Goal: Task Accomplishment & Management: Manage account settings

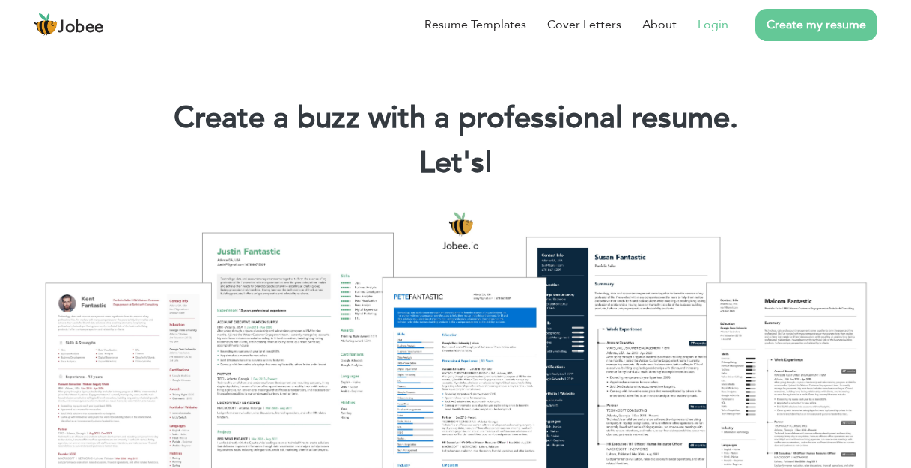
click at [721, 22] on link "Login" at bounding box center [713, 25] width 31 height 18
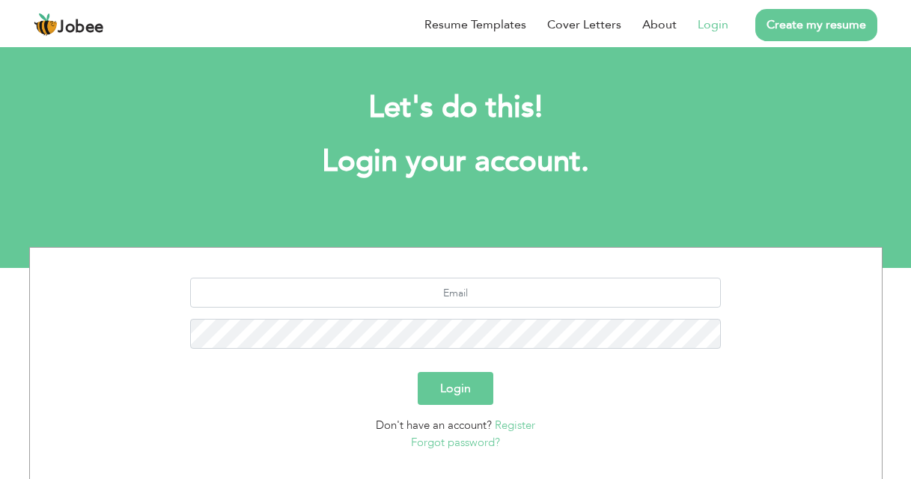
click at [649, 173] on h1 "Login your account." at bounding box center [456, 161] width 809 height 39
click at [730, 204] on div "Let's do this! Login your account." at bounding box center [455, 142] width 831 height 138
click at [708, 209] on div "Let's do this! Login your account." at bounding box center [455, 142] width 831 height 138
click at [431, 294] on input "text" at bounding box center [455, 293] width 531 height 30
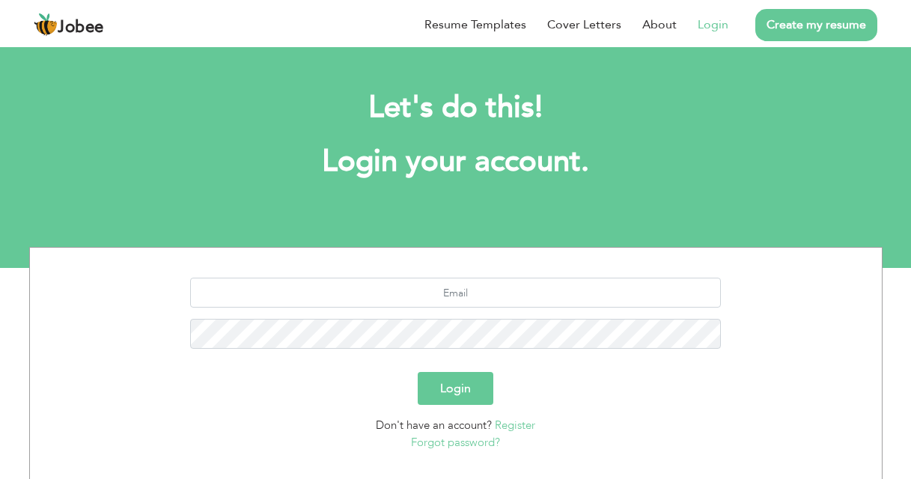
click at [529, 249] on section "Login Don't have an account? Register Forgot password?" at bounding box center [456, 361] width 830 height 227
drag, startPoint x: 413, startPoint y: 283, endPoint x: 410, endPoint y: 262, distance: 21.2
click at [410, 268] on section "Login Don't have an account? Register Forgot password?" at bounding box center [456, 361] width 830 height 227
type input "irfanhamad20@gmail.com"
click at [418, 372] on button "Login" at bounding box center [456, 388] width 76 height 33
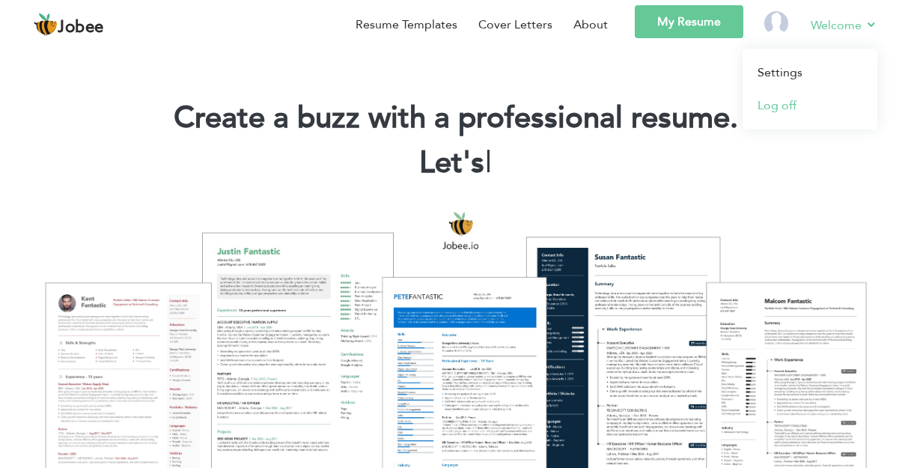
click at [789, 109] on link "Log off" at bounding box center [810, 105] width 135 height 33
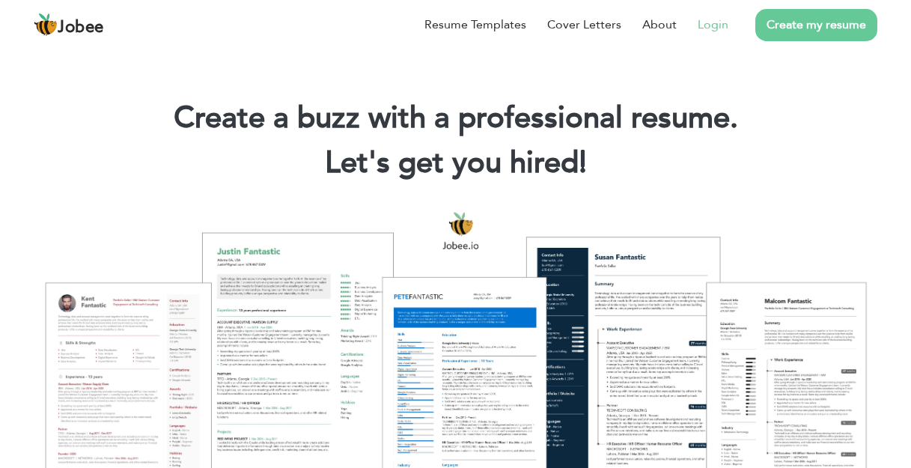
click at [713, 31] on link "Login" at bounding box center [713, 25] width 31 height 18
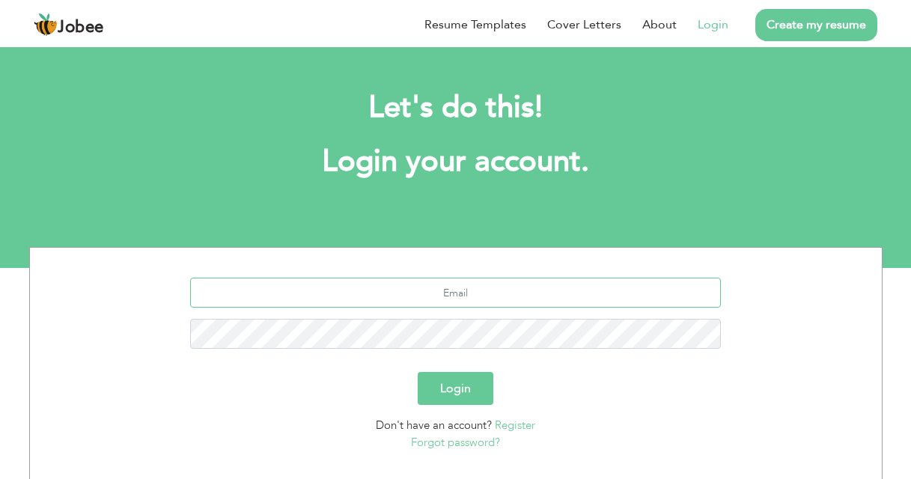
click at [465, 294] on input "text" at bounding box center [455, 293] width 531 height 30
type input "[EMAIL_ADDRESS][DOMAIN_NAME]"
click at [418, 372] on button "Login" at bounding box center [456, 388] width 76 height 33
click at [488, 394] on button "Login" at bounding box center [456, 388] width 76 height 33
